Goal: Information Seeking & Learning: Check status

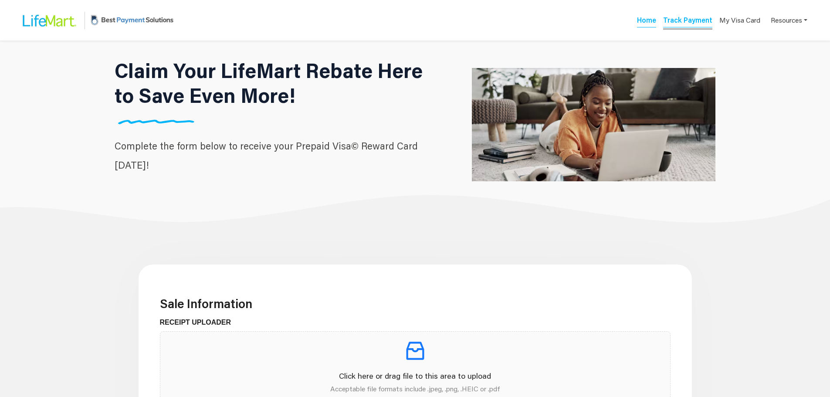
click at [670, 22] on link "Track Payment" at bounding box center [687, 21] width 49 height 12
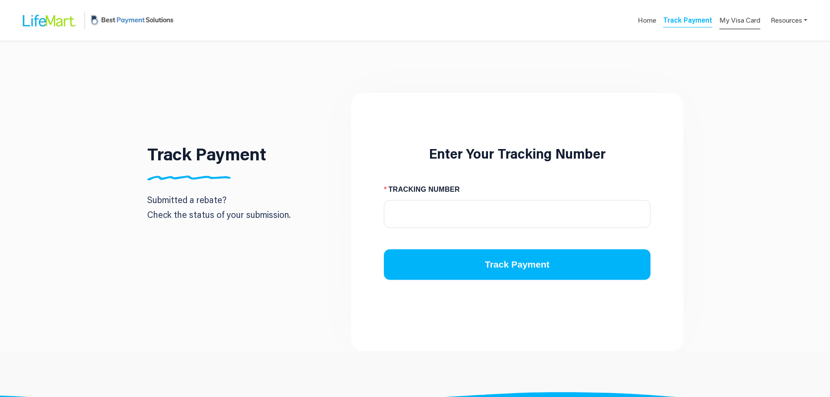
click at [741, 20] on link "My Visa Card" at bounding box center [740, 20] width 41 height 18
click at [786, 23] on link "Resources" at bounding box center [789, 19] width 37 height 17
click at [765, 41] on div "FAQs" at bounding box center [776, 41] width 55 height 10
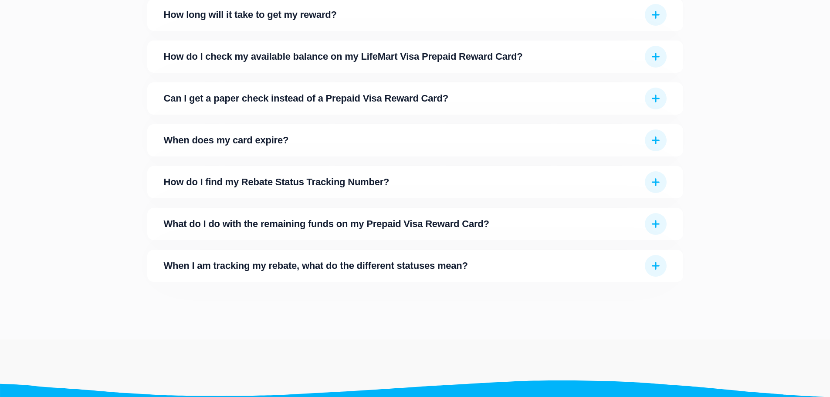
scroll to position [241, 0]
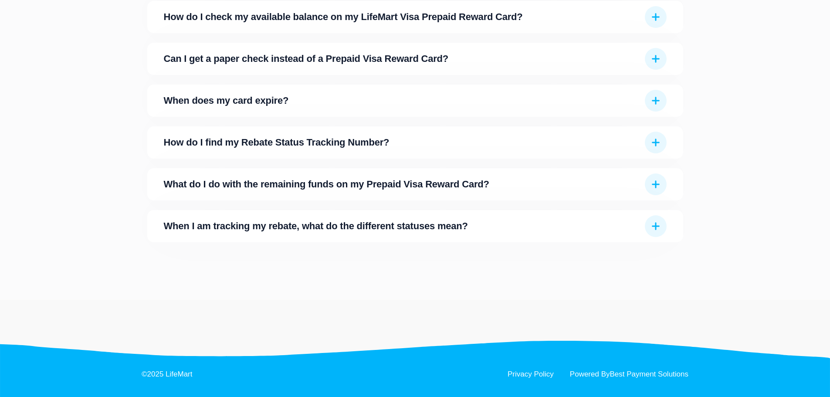
click at [654, 226] on img at bounding box center [656, 226] width 22 height 22
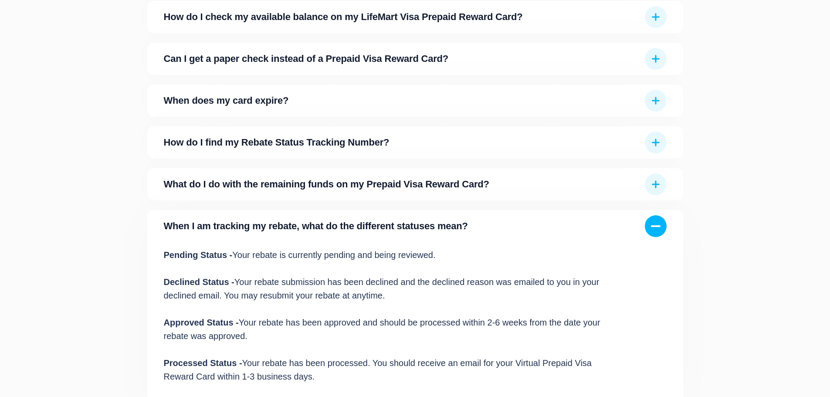
scroll to position [329, 0]
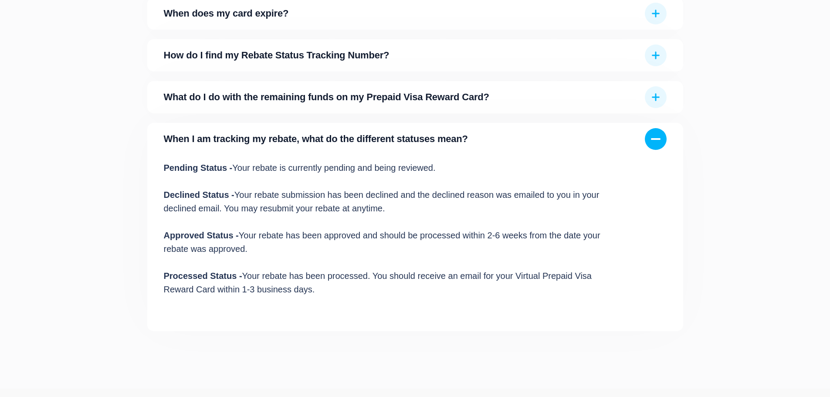
click at [655, 137] on img at bounding box center [656, 139] width 22 height 22
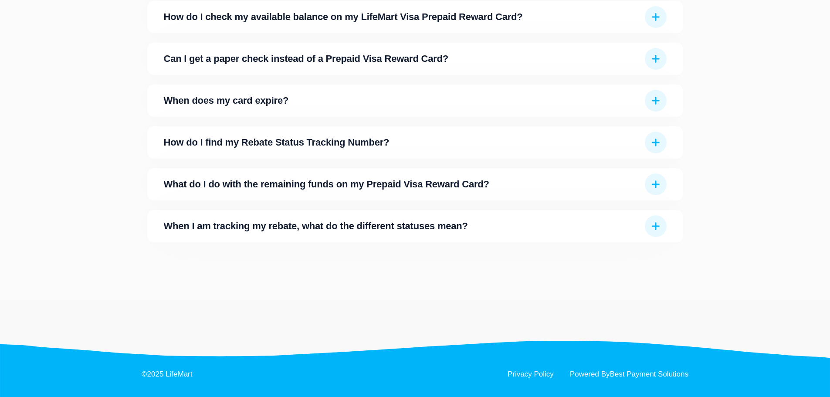
click at [653, 183] on img at bounding box center [656, 184] width 22 height 22
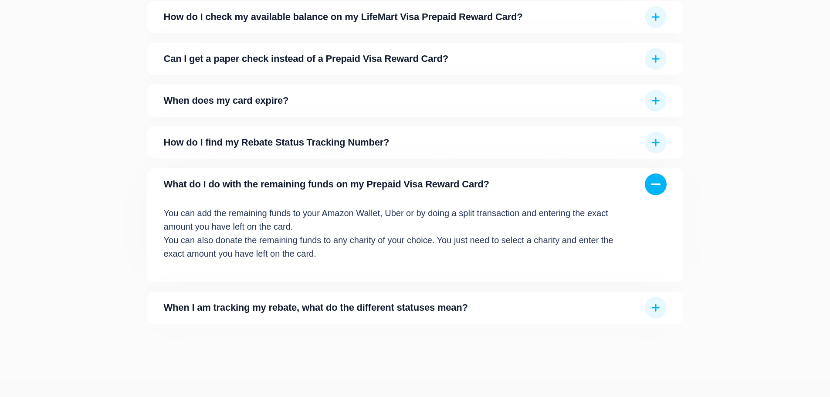
click at [653, 183] on img at bounding box center [656, 184] width 22 height 22
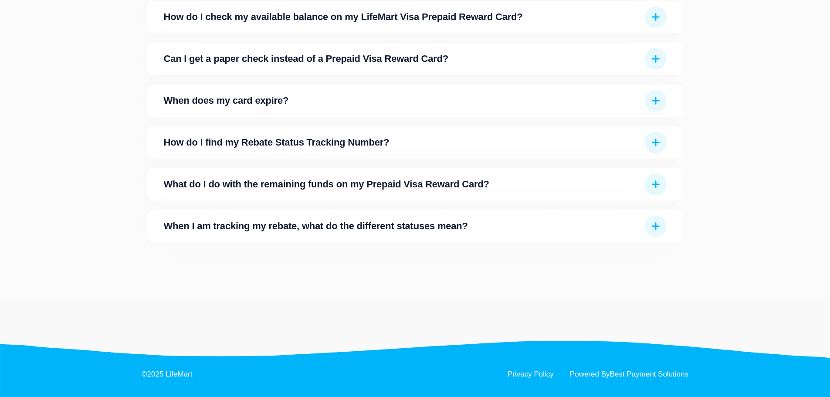
click at [658, 146] on img at bounding box center [656, 143] width 22 height 22
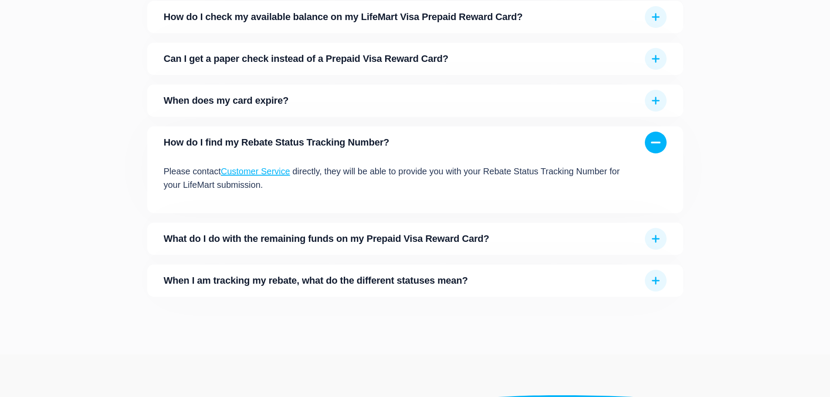
click at [245, 170] on link "Customer Service" at bounding box center [255, 172] width 69 height 10
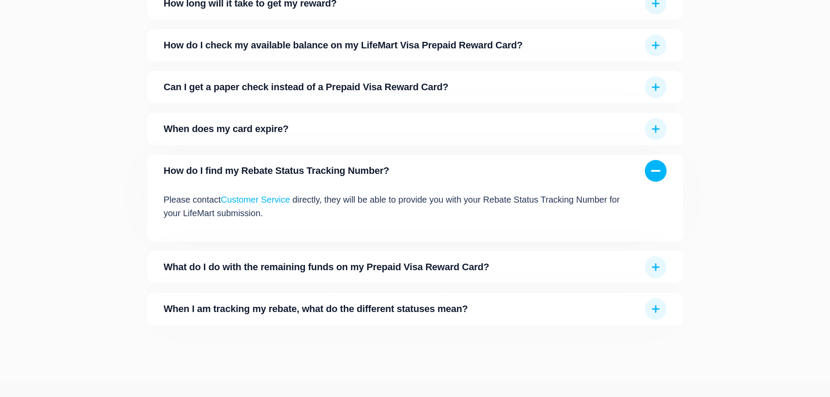
scroll to position [198, 0]
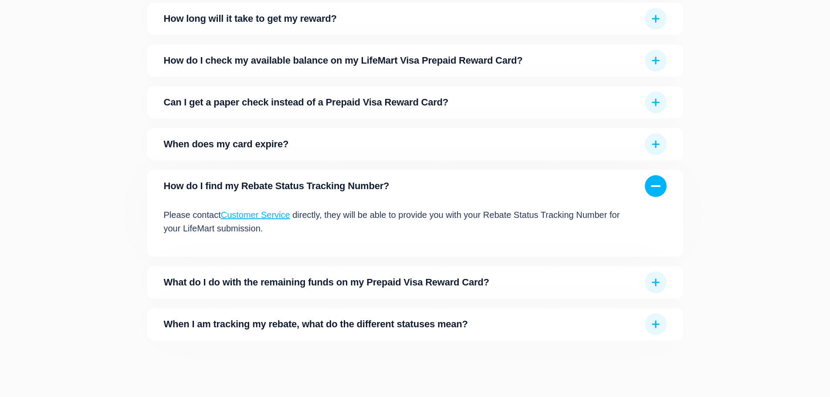
click at [666, 146] on img at bounding box center [656, 144] width 22 height 22
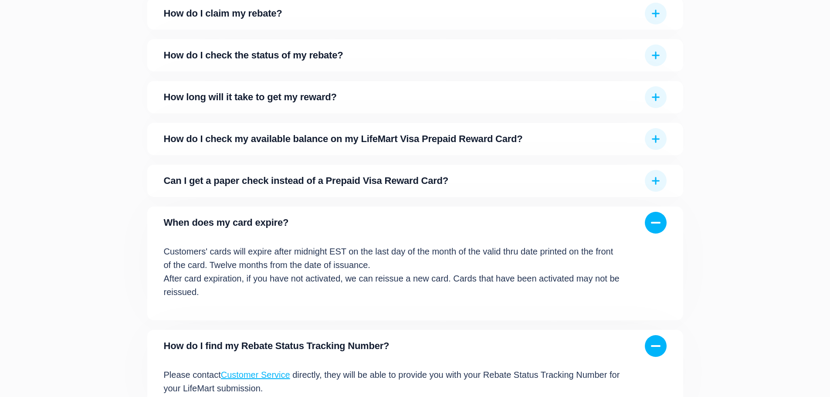
scroll to position [67, 0]
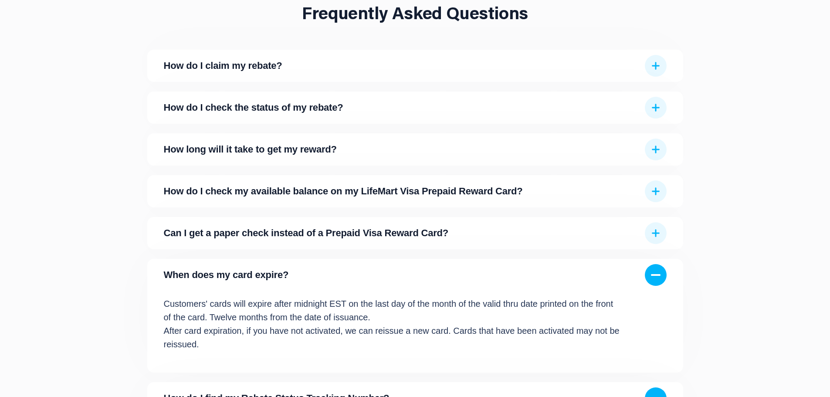
click at [657, 234] on img at bounding box center [656, 233] width 22 height 22
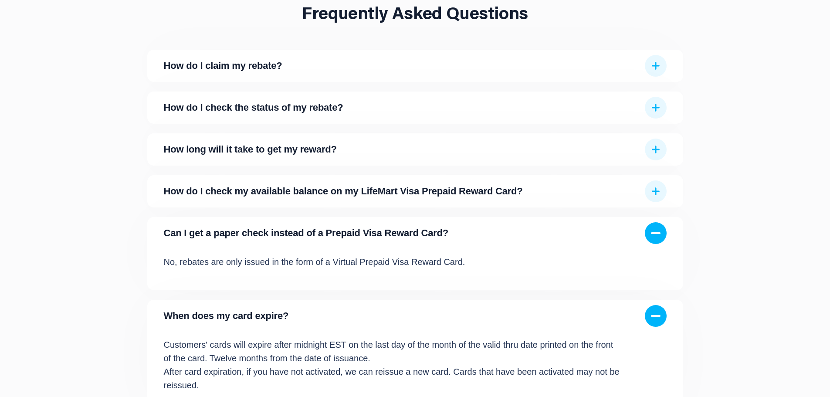
click at [647, 192] on img at bounding box center [656, 191] width 22 height 22
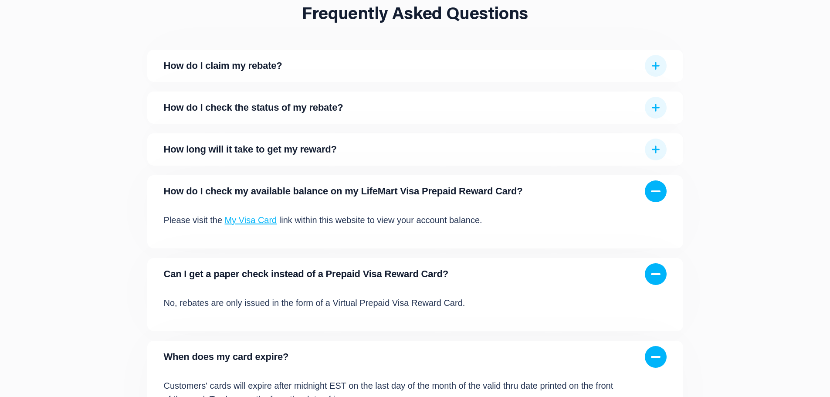
click at [642, 149] on div at bounding box center [653, 149] width 27 height 10
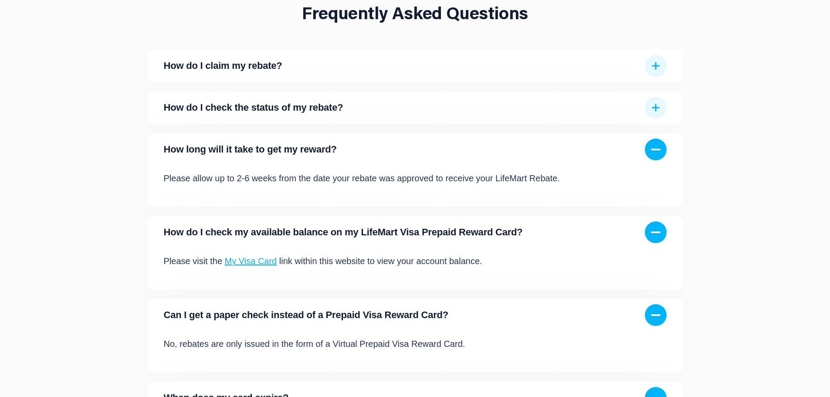
click at [667, 105] on div "How do I check the status of my rebate?" at bounding box center [415, 108] width 536 height 32
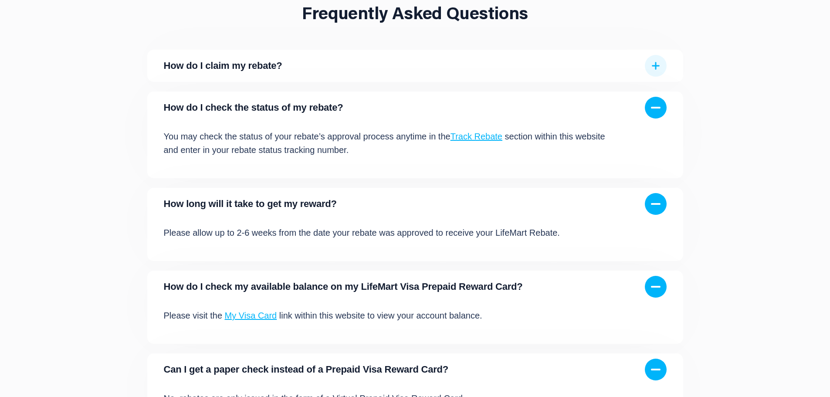
click at [659, 73] on img at bounding box center [656, 66] width 22 height 22
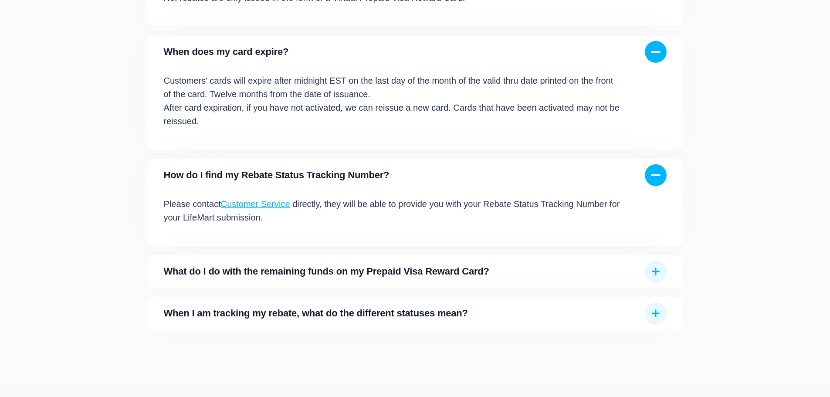
scroll to position [596, 0]
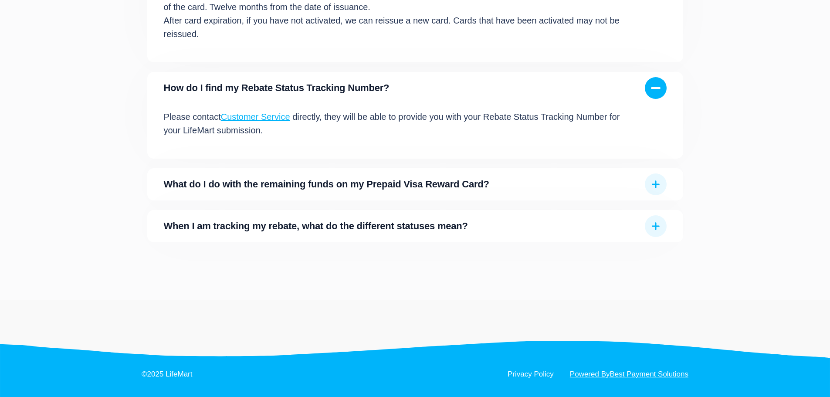
drag, startPoint x: 611, startPoint y: 371, endPoint x: 617, endPoint y: 370, distance: 6.8
click at [611, 371] on link "Powered By Best Payment Solutions" at bounding box center [629, 373] width 119 height 7
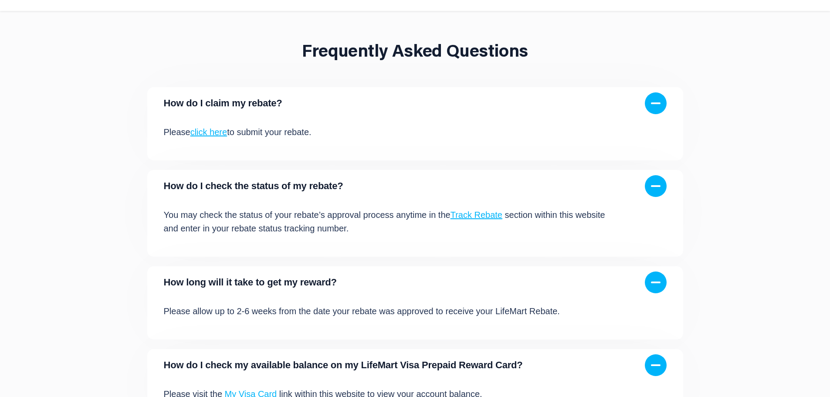
scroll to position [0, 0]
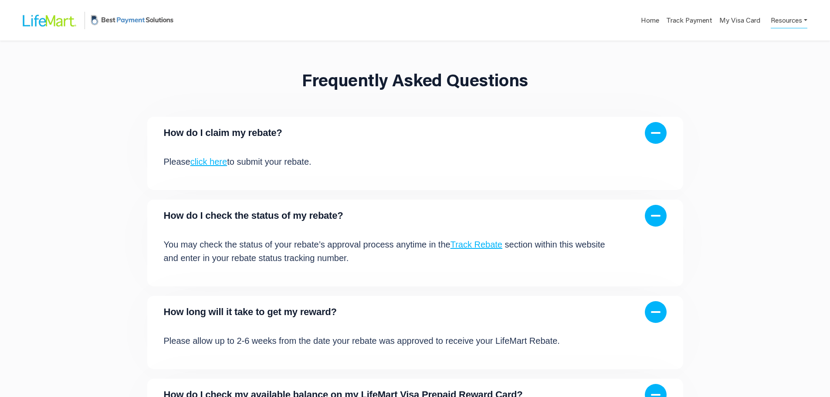
drag, startPoint x: 60, startPoint y: 20, endPoint x: 262, endPoint y: 20, distance: 202.2
click at [60, 20] on img at bounding box center [48, 21] width 65 height 28
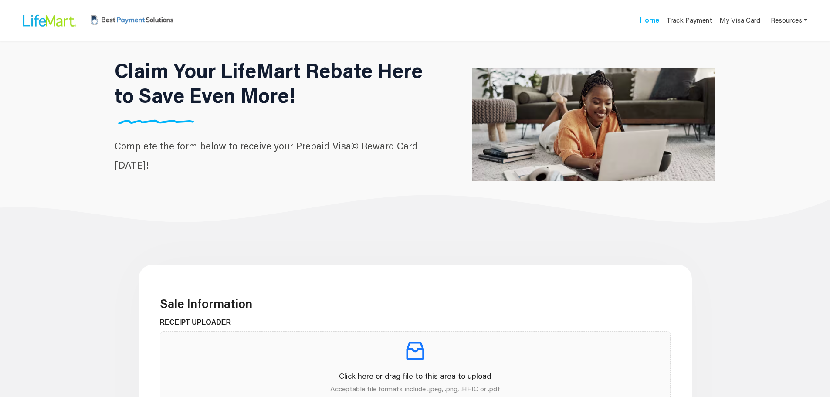
drag, startPoint x: 28, startPoint y: 22, endPoint x: 48, endPoint y: 20, distance: 19.7
click at [28, 22] on img at bounding box center [48, 21] width 65 height 28
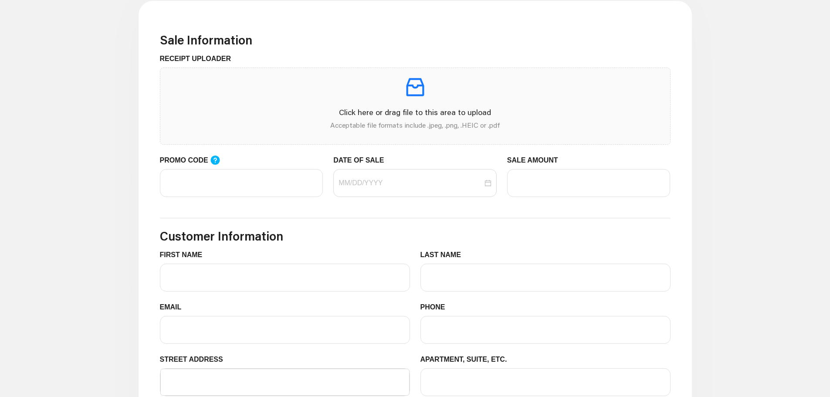
scroll to position [392, 0]
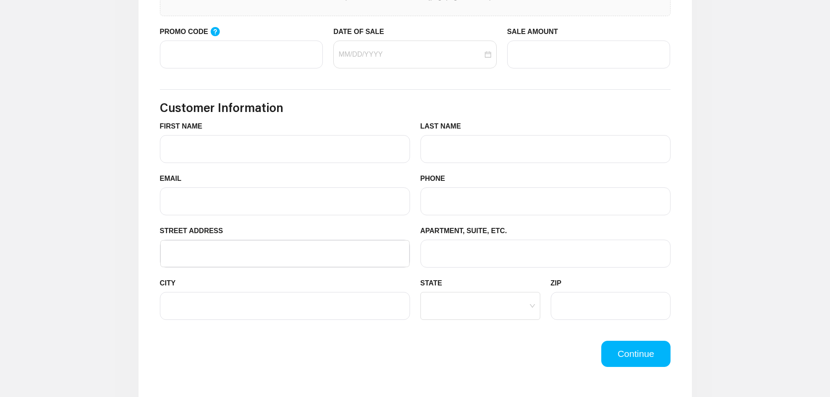
drag, startPoint x: 629, startPoint y: 345, endPoint x: 743, endPoint y: 348, distance: 114.2
click at [629, 345] on button "Continue" at bounding box center [635, 354] width 69 height 26
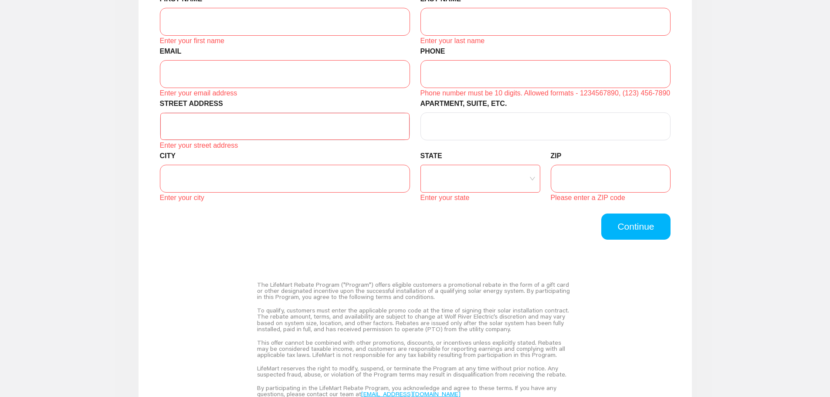
scroll to position [654, 0]
